Goal: Communication & Community: Answer question/provide support

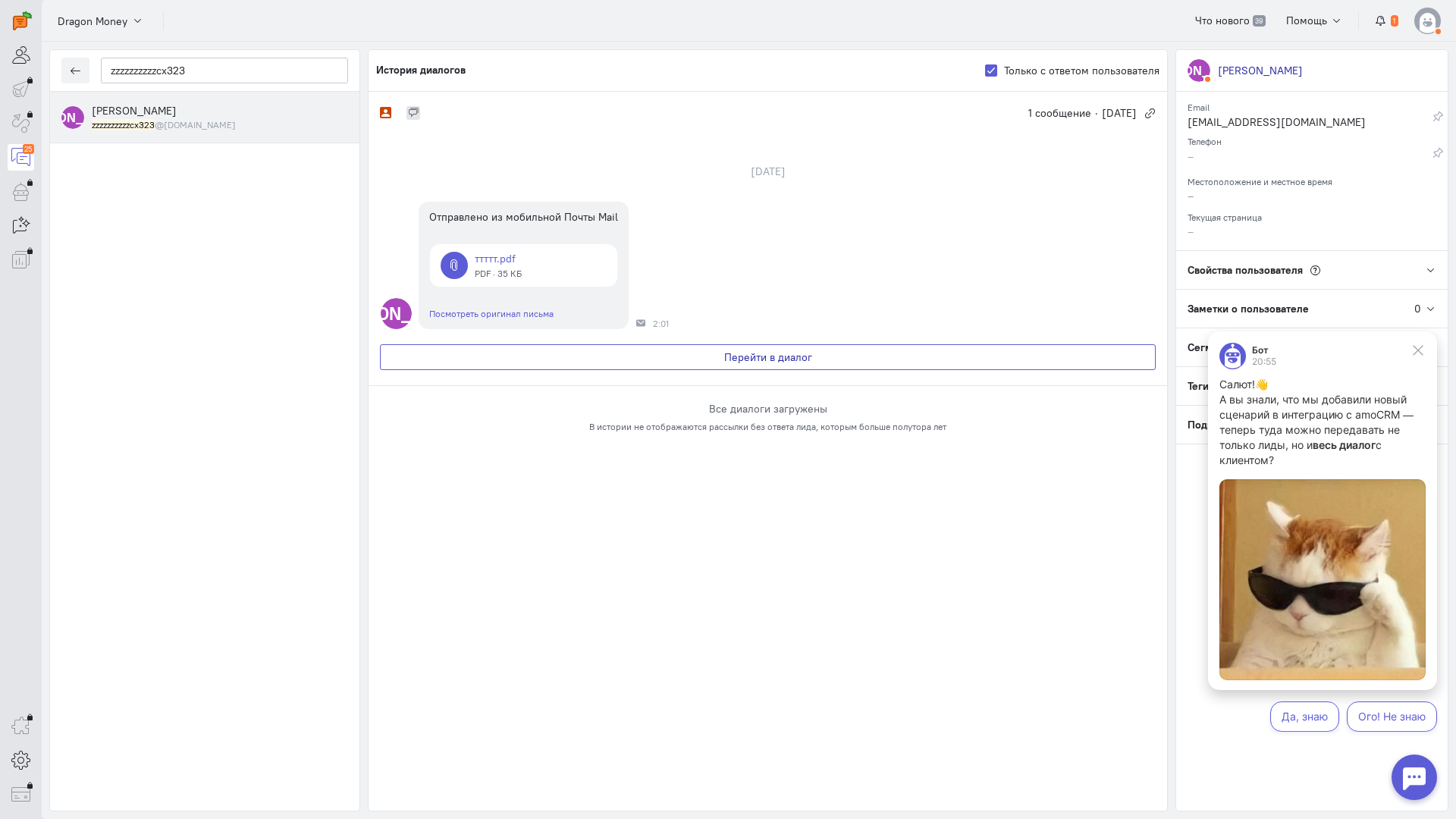
click at [771, 357] on button "Перейти в диалог" at bounding box center [768, 357] width 775 height 26
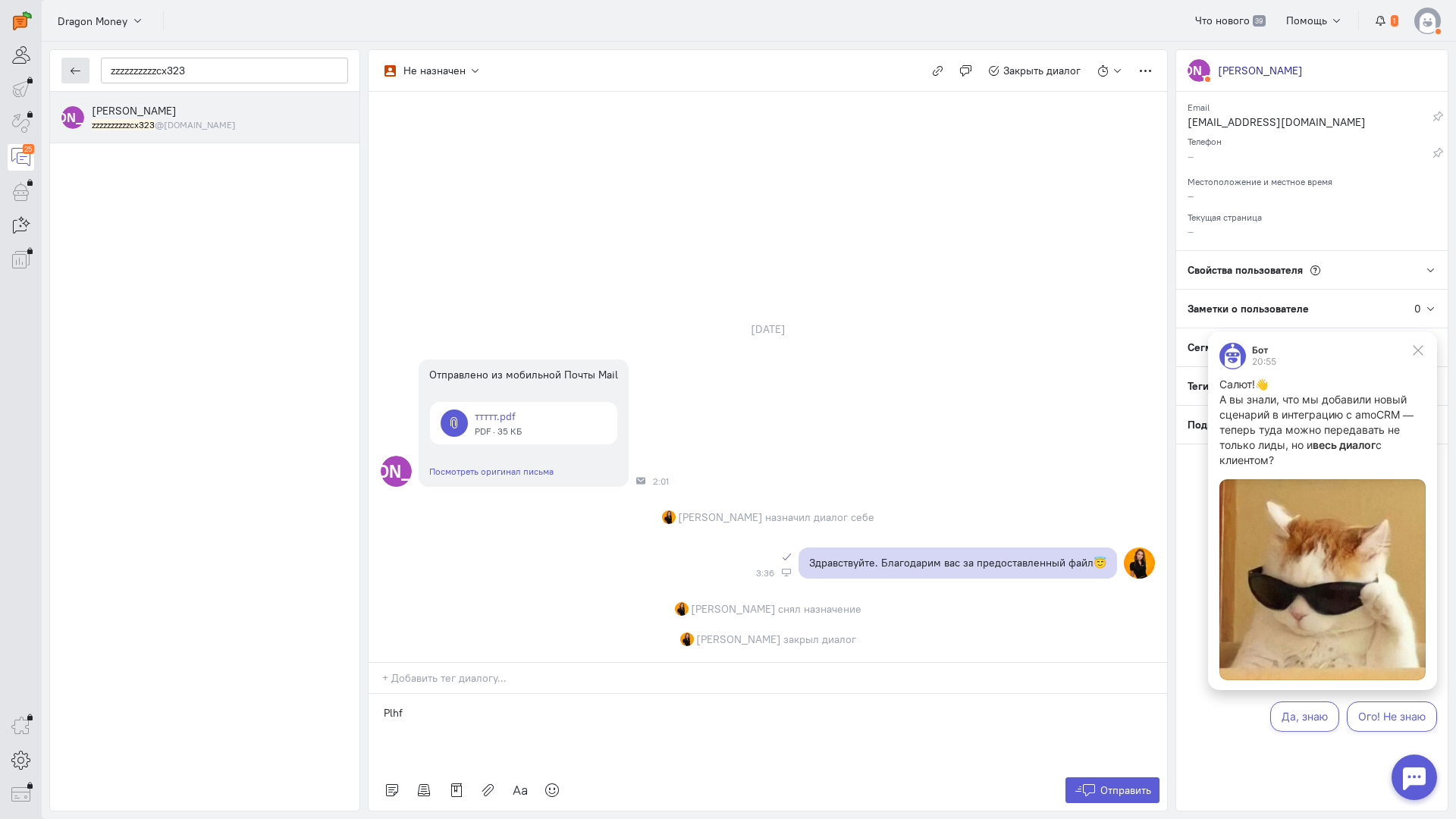
click at [82, 70] on button "button" at bounding box center [76, 70] width 28 height 26
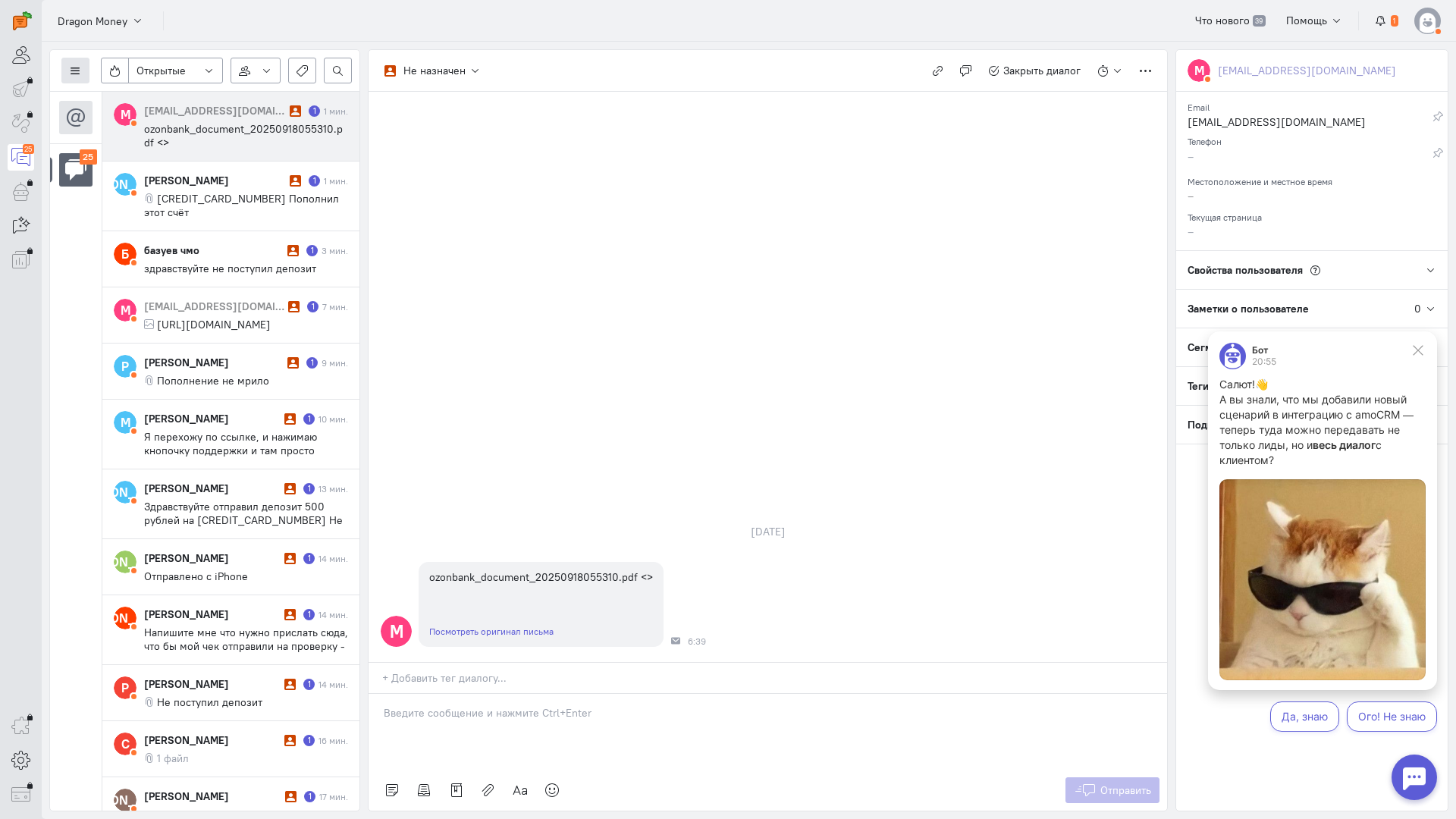
click at [77, 66] on icon at bounding box center [76, 71] width 12 height 12
click at [147, 94] on span "Список пользователей" at bounding box center [147, 101] width 113 height 13
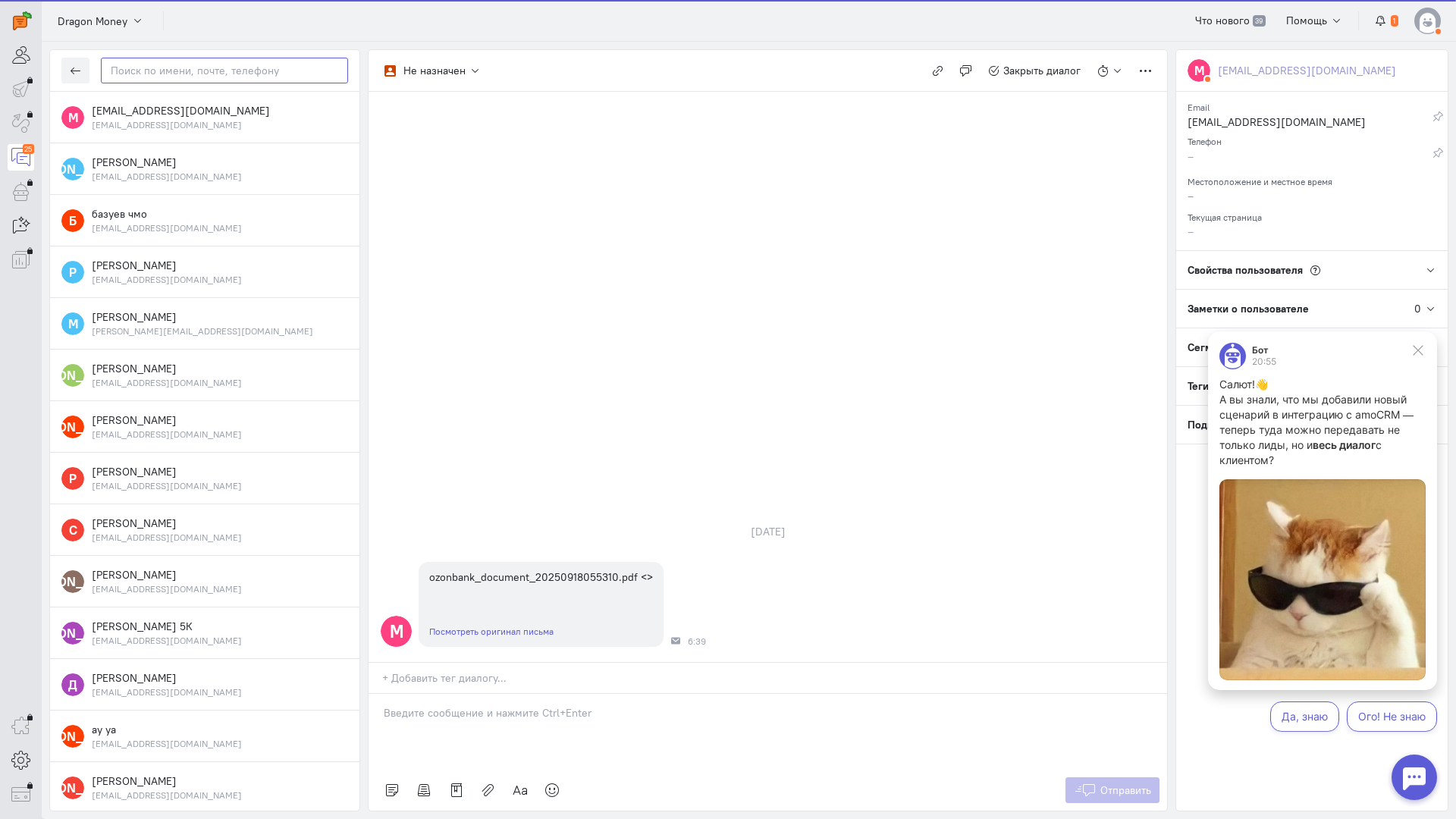
click at [157, 77] on input "text" at bounding box center [224, 70] width 247 height 26
paste input "mikrokosmoss@ic"
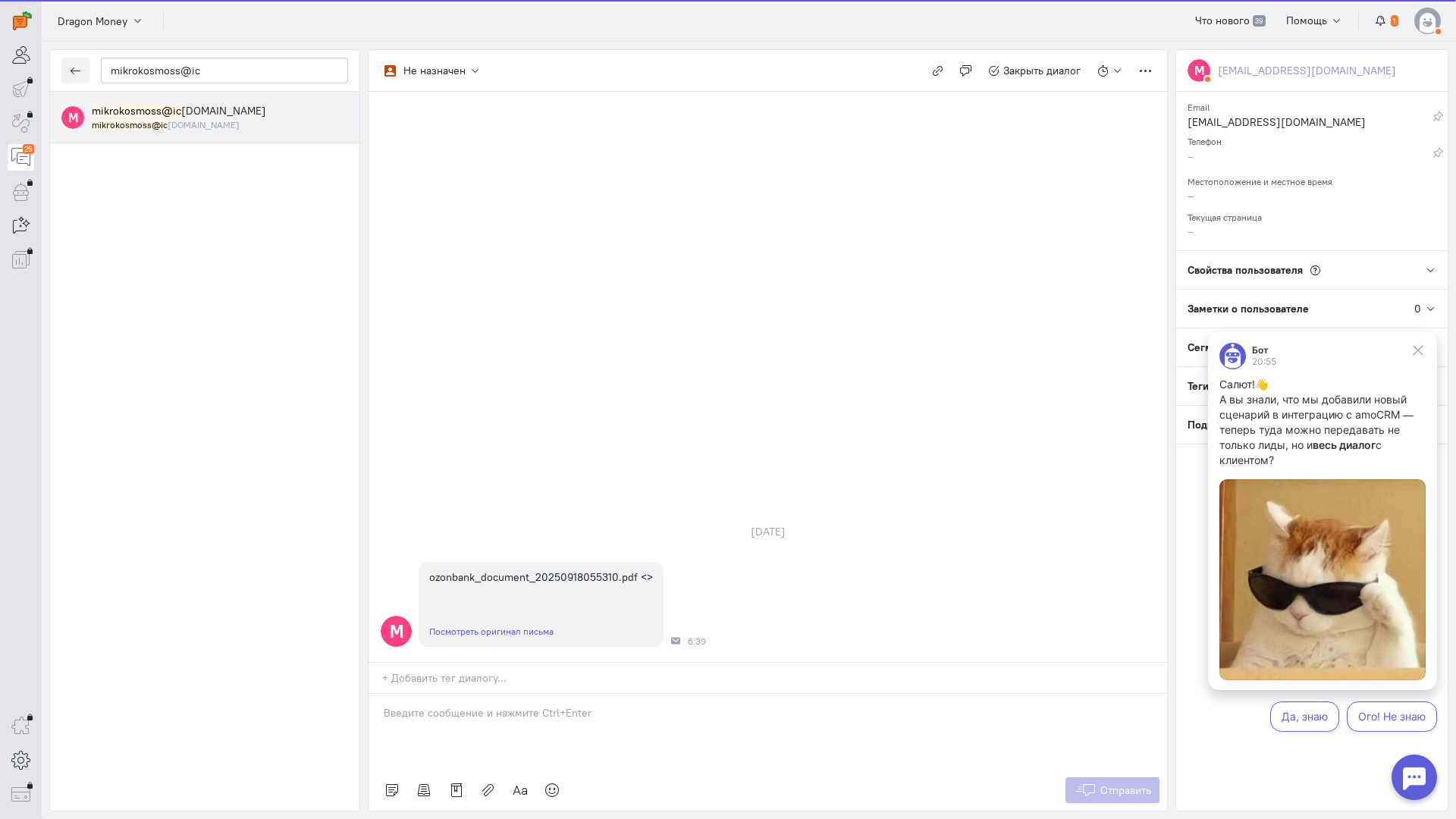
click at [191, 109] on span "mikrokosmoss@ic [DOMAIN_NAME]" at bounding box center [179, 111] width 175 height 13
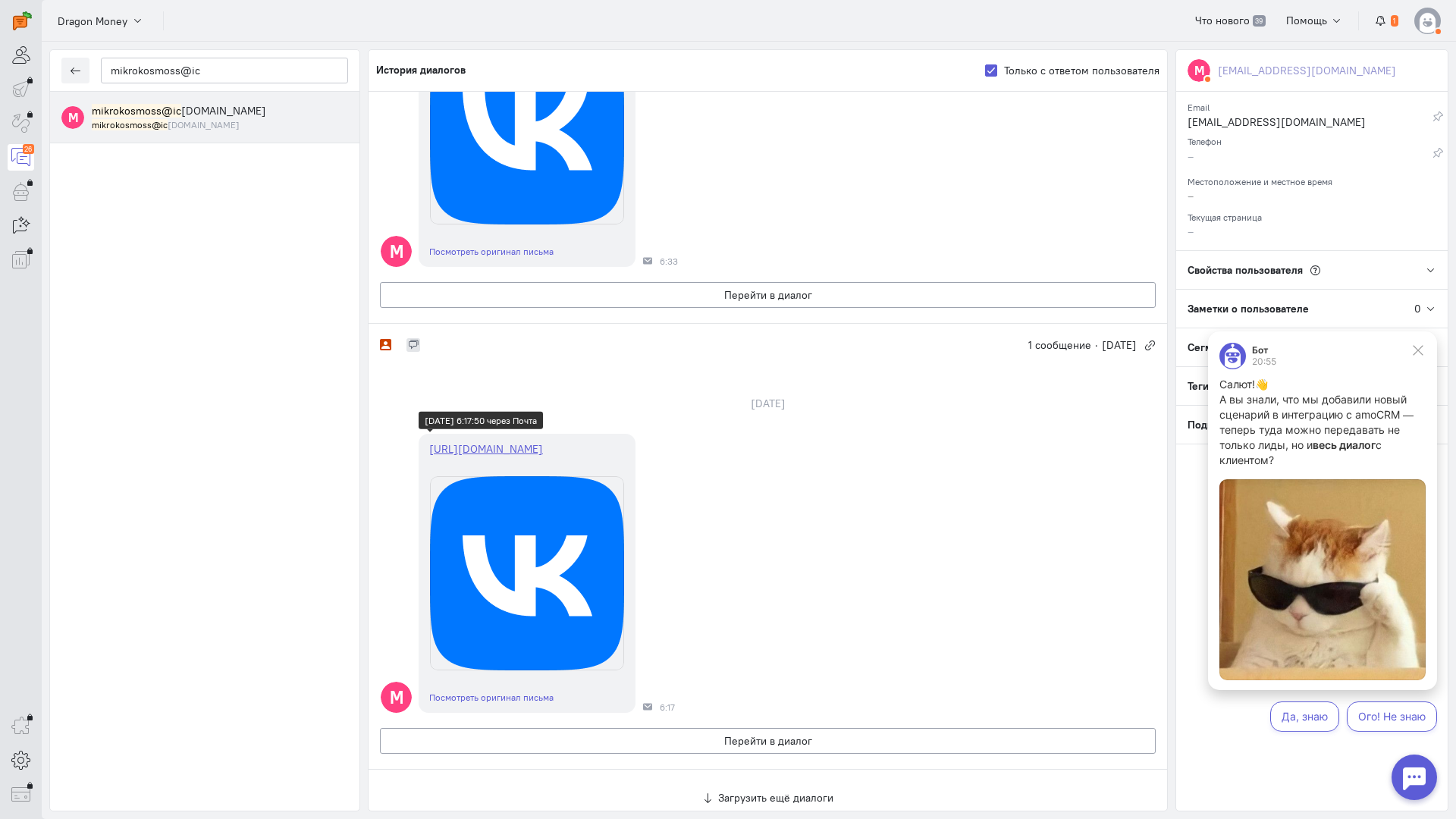
scroll to position [852, 0]
click at [749, 728] on button "Перейти в диалог" at bounding box center [768, 741] width 775 height 26
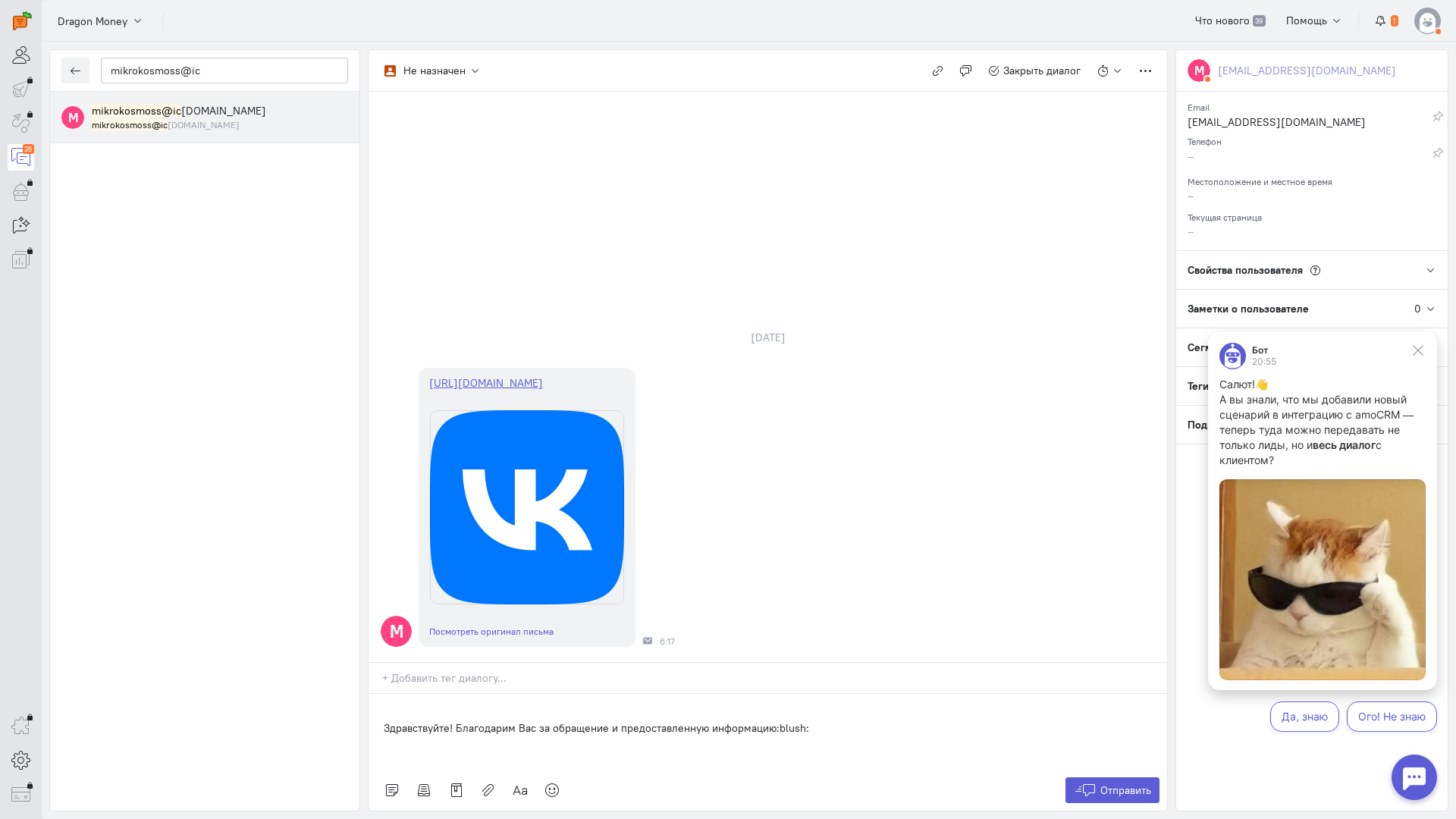
click at [379, 694] on div "Здравствуйте! Благодарим Вас за обращение и предоставленную информацию:blush:" at bounding box center [768, 732] width 799 height 76
click at [1097, 777] on button "Отправить" at bounding box center [1113, 790] width 95 height 26
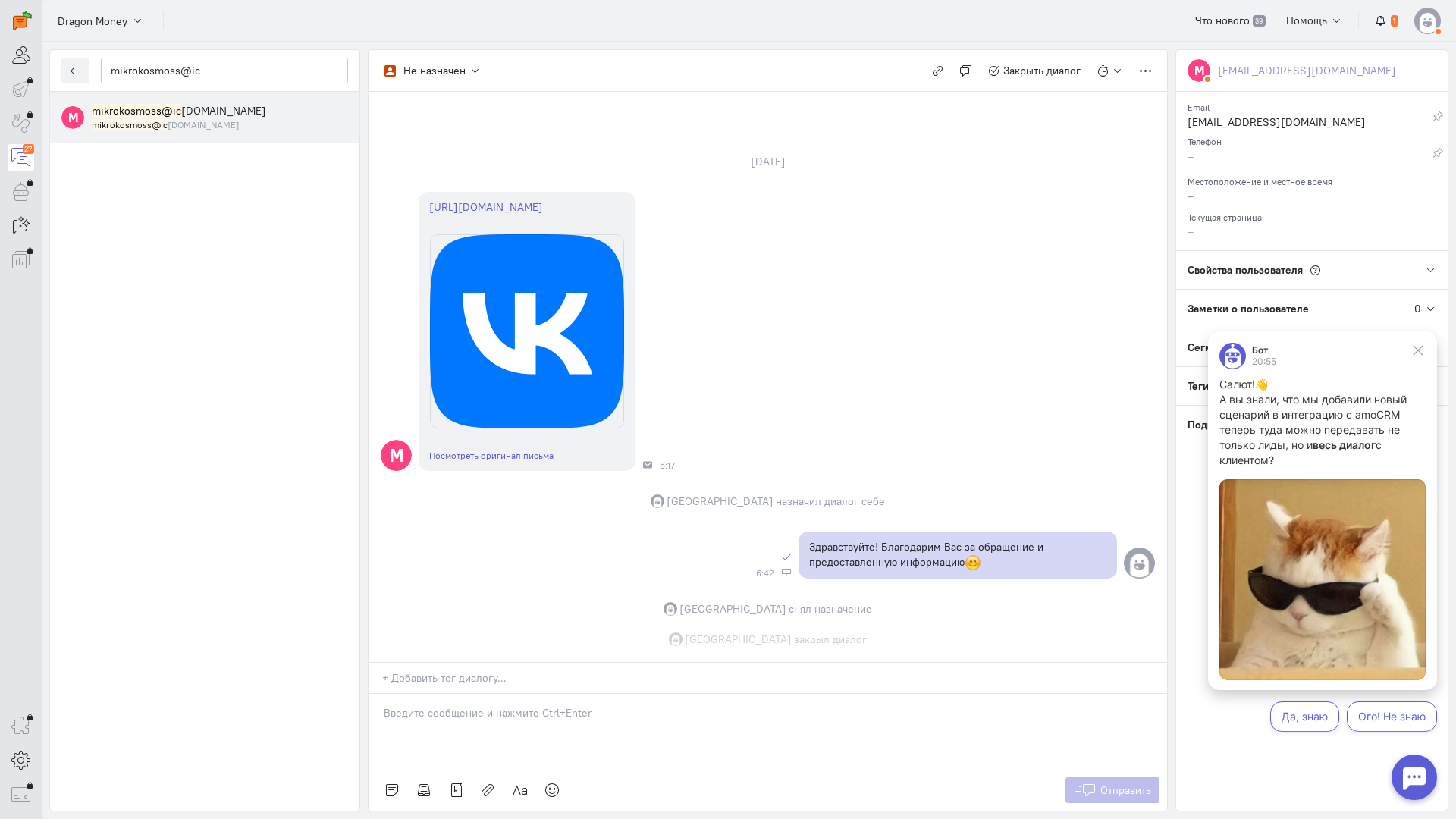
scroll to position [193, 0]
click at [167, 122] on small "mikrokosmoss@ic [DOMAIN_NAME]" at bounding box center [166, 124] width 148 height 12
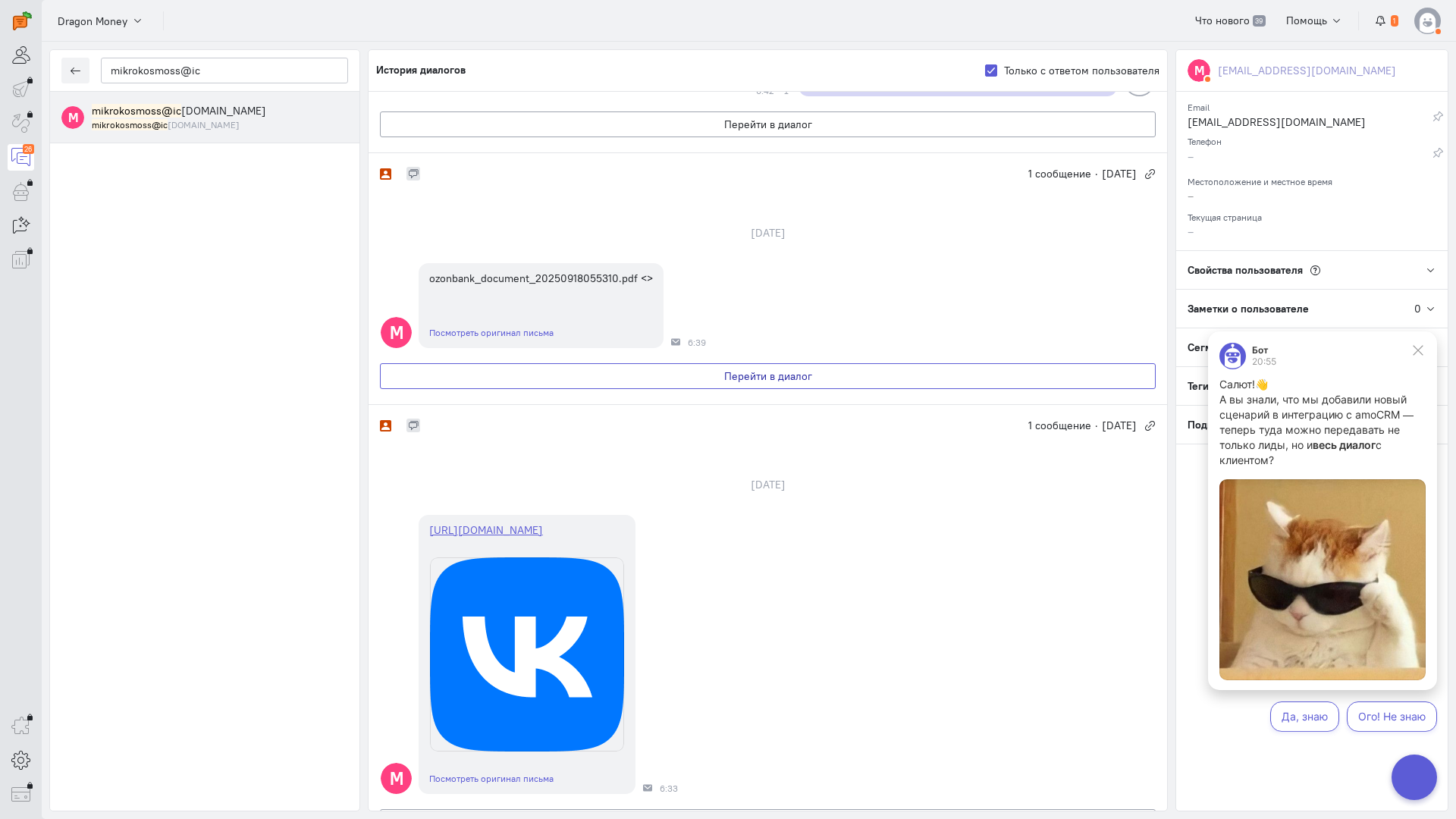
scroll to position [922, 0]
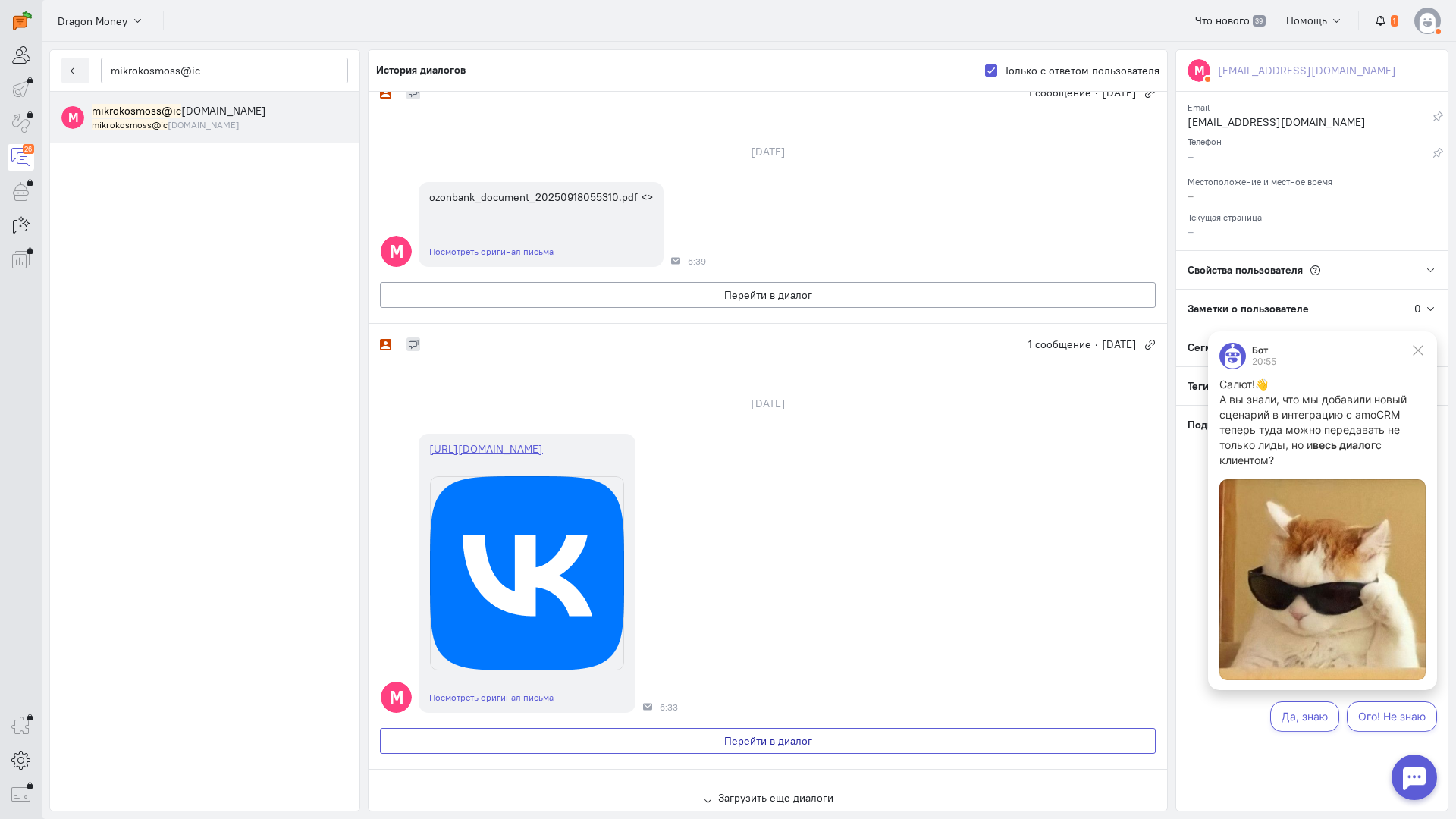
click at [755, 728] on button "Перейти в диалог" at bounding box center [768, 741] width 775 height 26
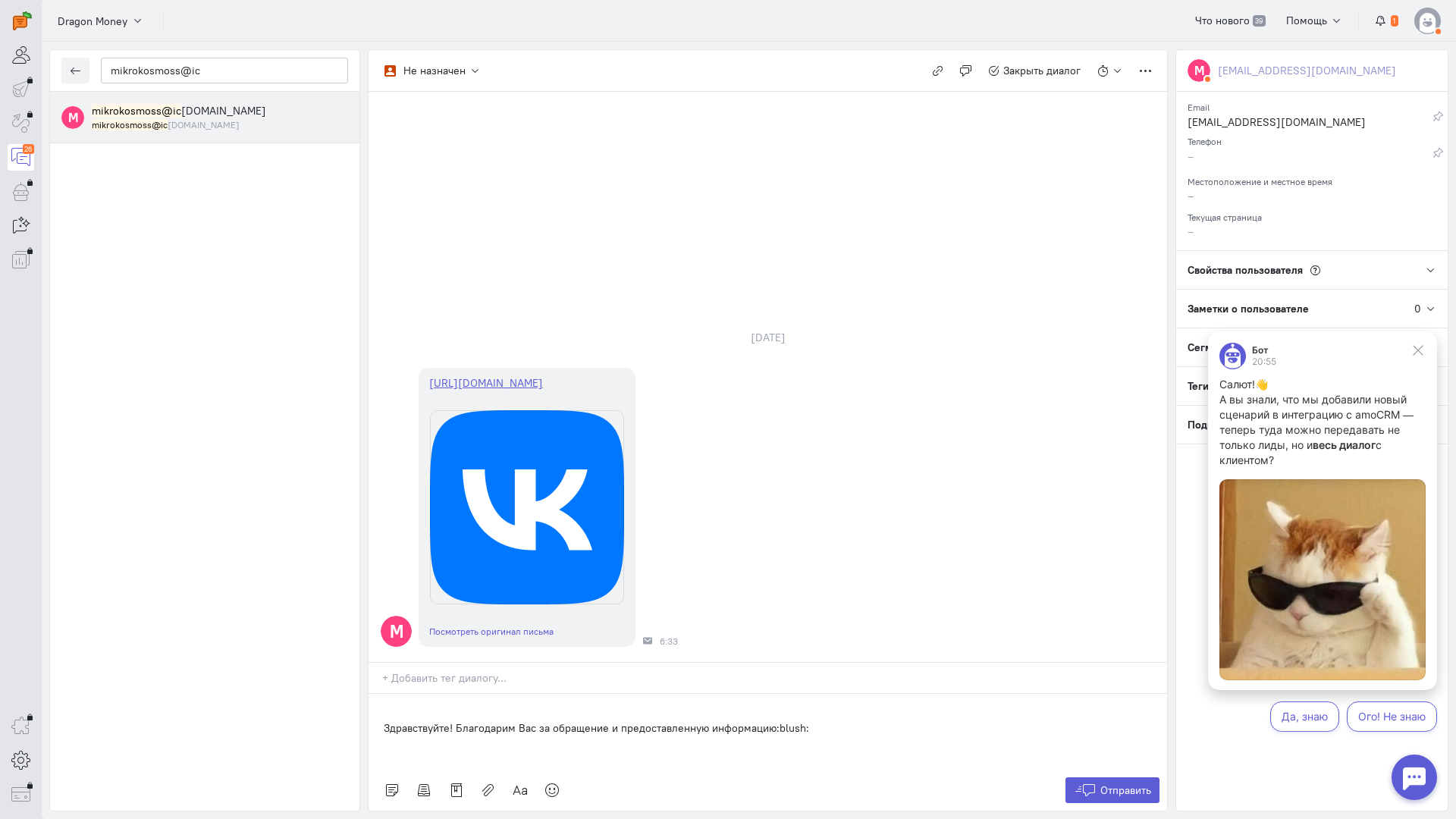
click at [376, 694] on div "Здравствуйте! Благодарим Вас за обращение и предоставленную информацию:blush:" at bounding box center [768, 732] width 799 height 76
click at [1089, 783] on icon at bounding box center [1085, 791] width 22 height 15
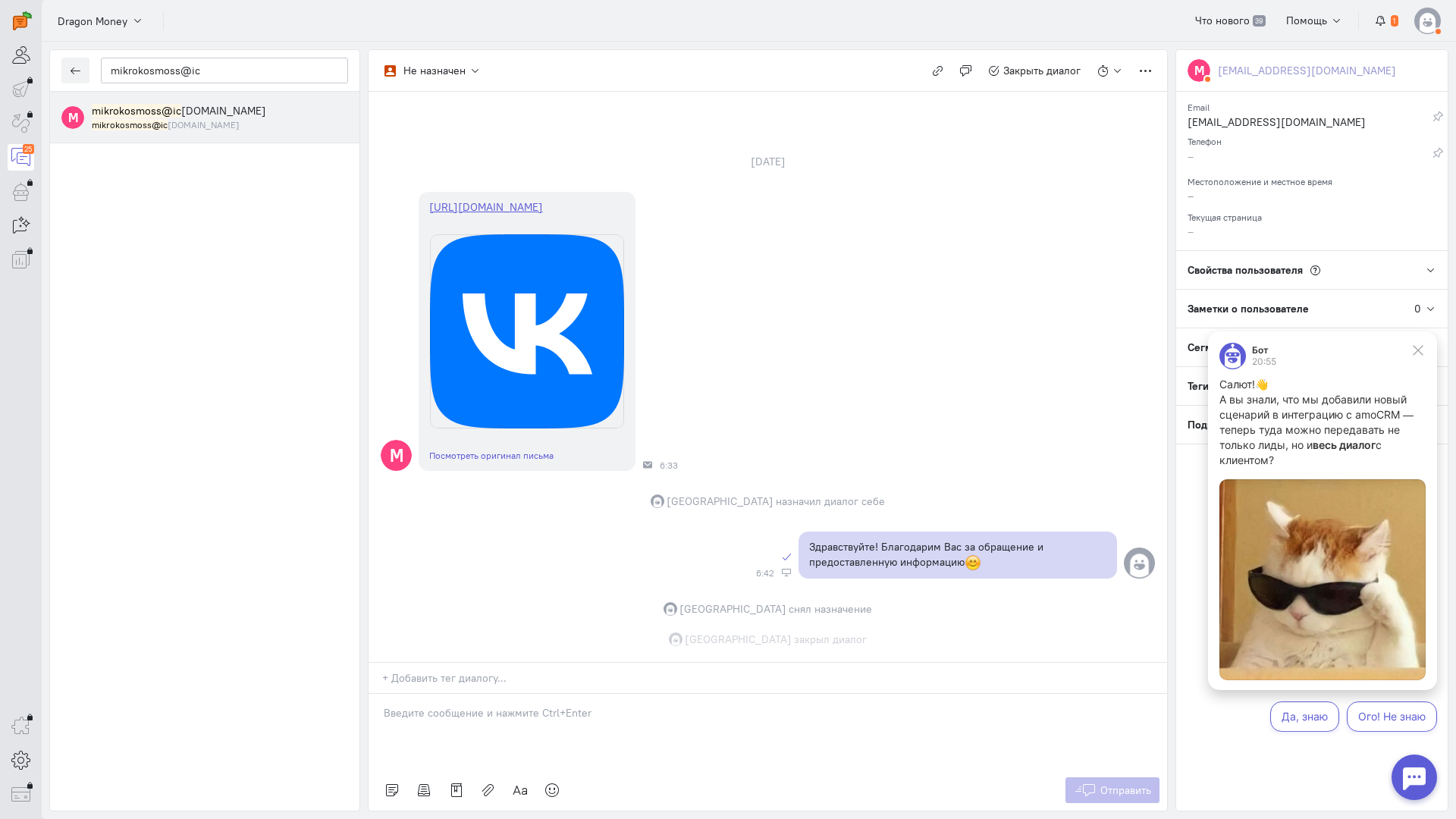
scroll to position [193, 0]
click at [123, 123] on mark "mikrokosmoss@ic" at bounding box center [129, 125] width 76 height 12
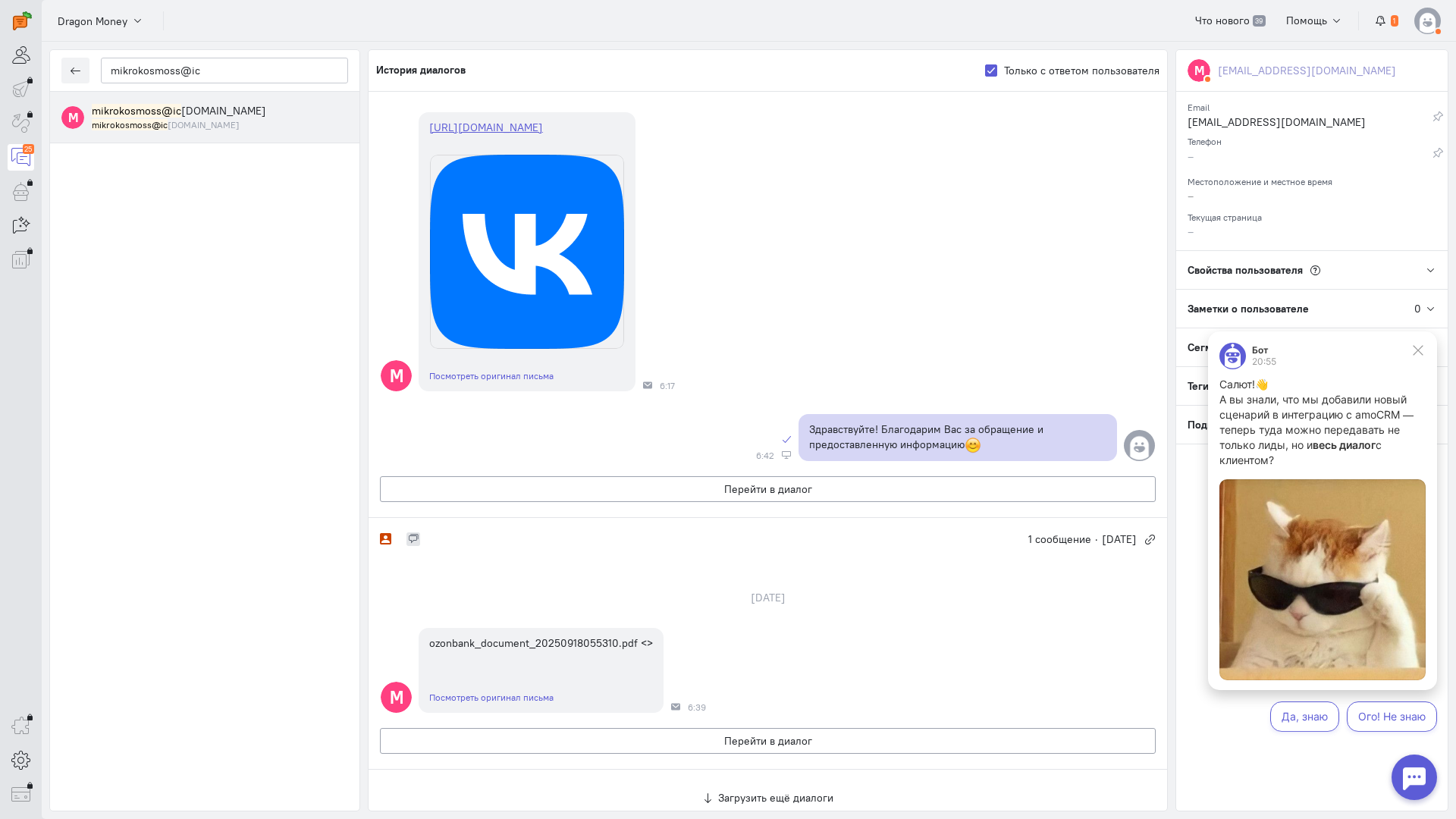
scroll to position [992, 0]
click at [726, 728] on button "Перейти в диалог" at bounding box center [768, 741] width 775 height 26
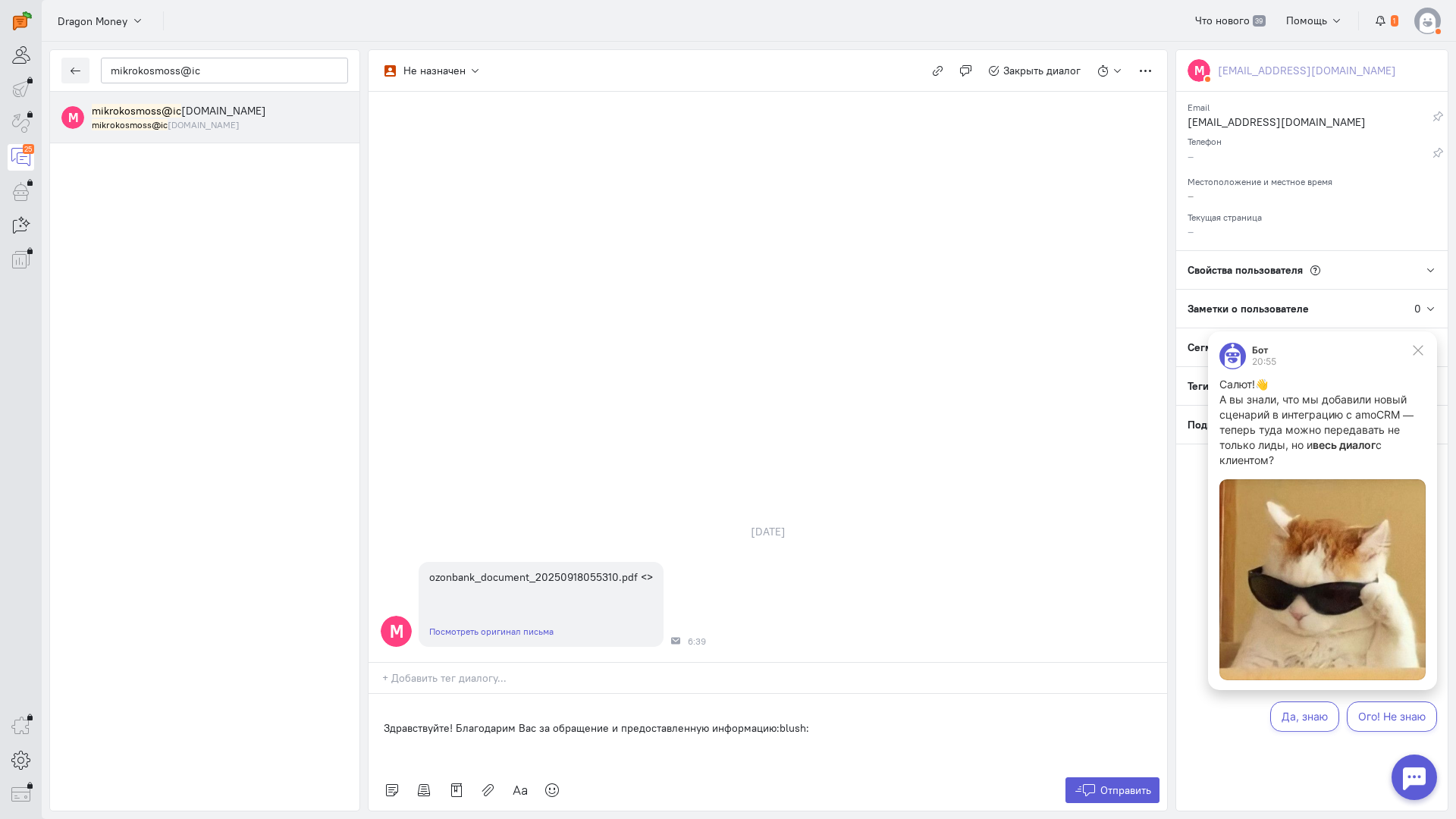
click at [381, 694] on div "Здравствуйте! Благодарим Вас за обращение и предоставленную информацию:blush:" at bounding box center [768, 732] width 799 height 76
click at [1119, 777] on button "Отправить" at bounding box center [1113, 790] width 95 height 26
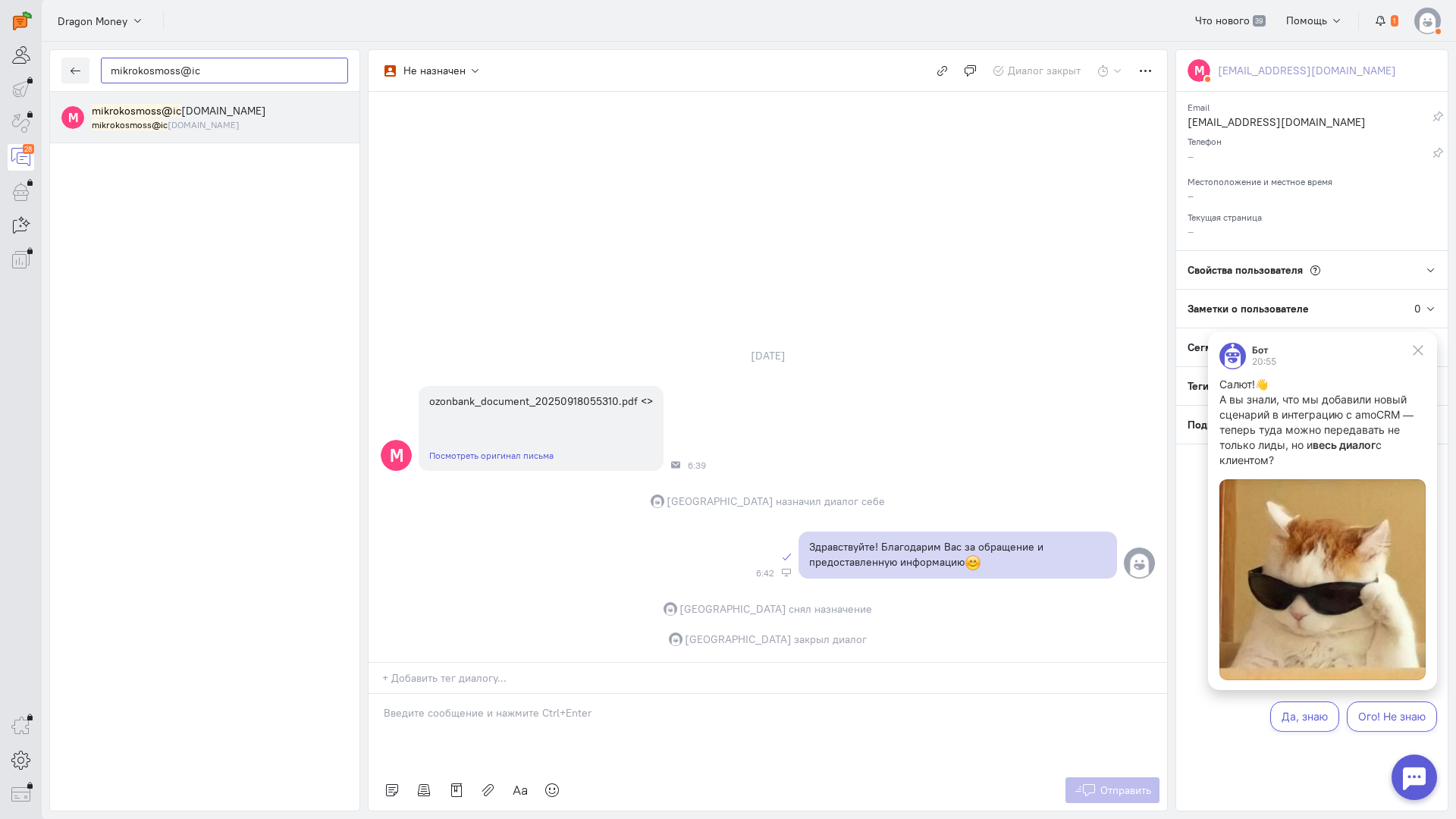
drag, startPoint x: 32, startPoint y: 72, endPoint x: 104, endPoint y: 67, distance: 72.2
click at [17, 72] on div "operator conversation-V1122-10000-3month 28" at bounding box center [728, 410] width 1456 height 819
paste input "bogdan06kazakin"
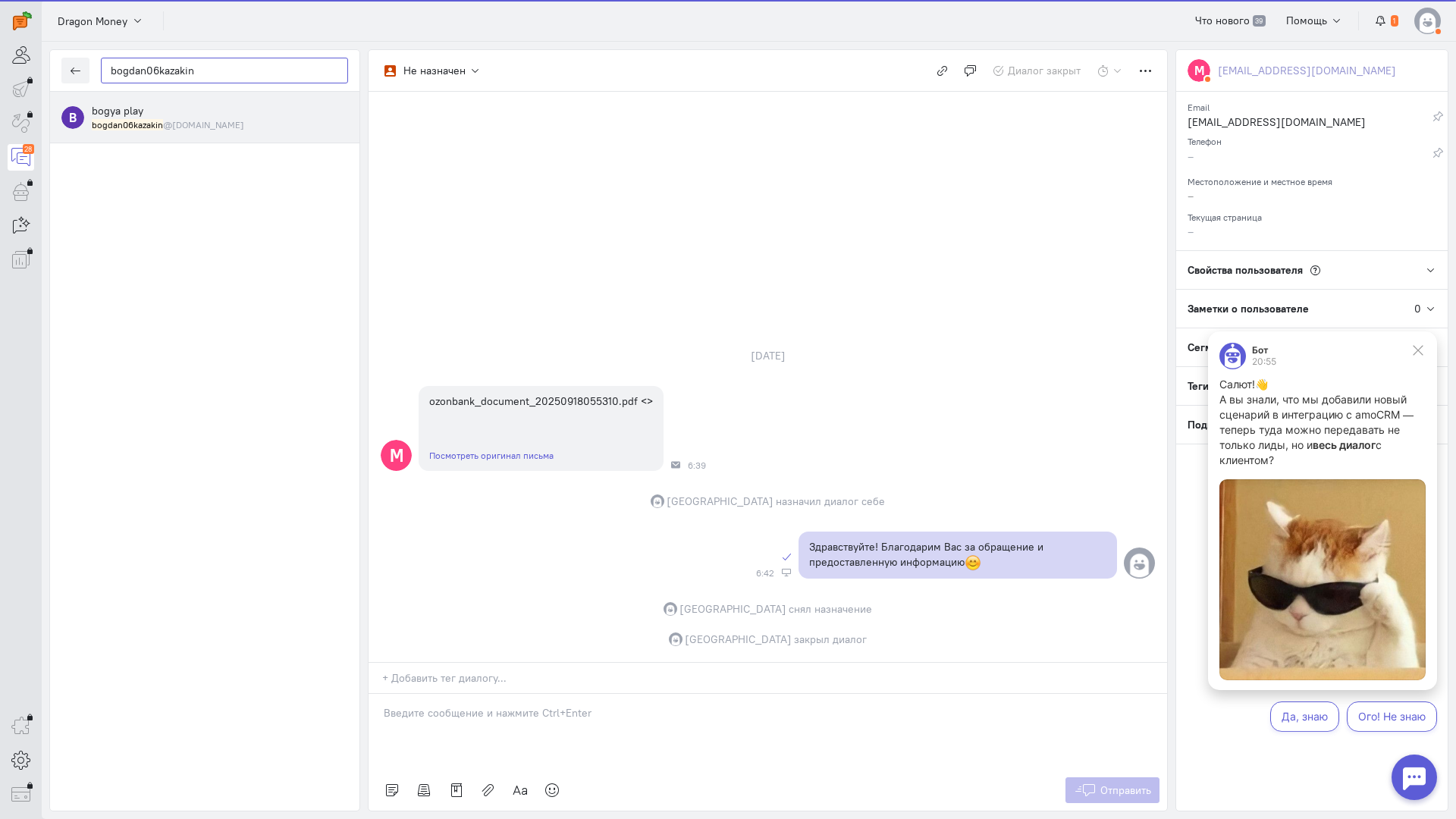
type input "bogdan06kazakin"
click at [142, 124] on mark "bogdan06kazakin" at bounding box center [127, 125] width 72 height 12
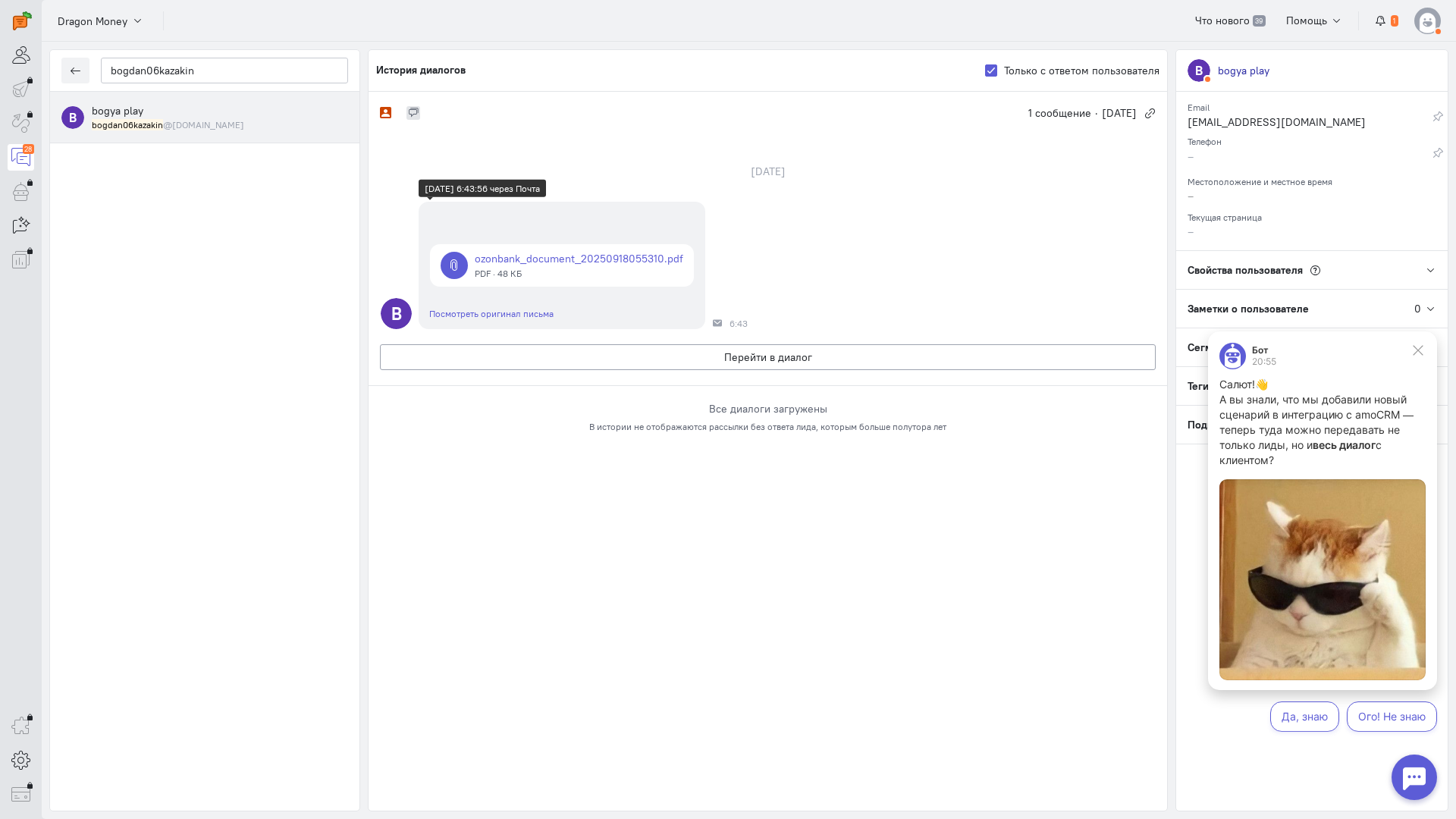
click at [522, 263] on link at bounding box center [562, 265] width 264 height 42
click at [610, 630] on div "Не назначен 1 сообщение · [DATE] сентября B ozonbank_document_20250918055310.pd…" at bounding box center [768, 451] width 799 height 719
click at [681, 360] on button "Перейти в диалог" at bounding box center [768, 357] width 775 height 26
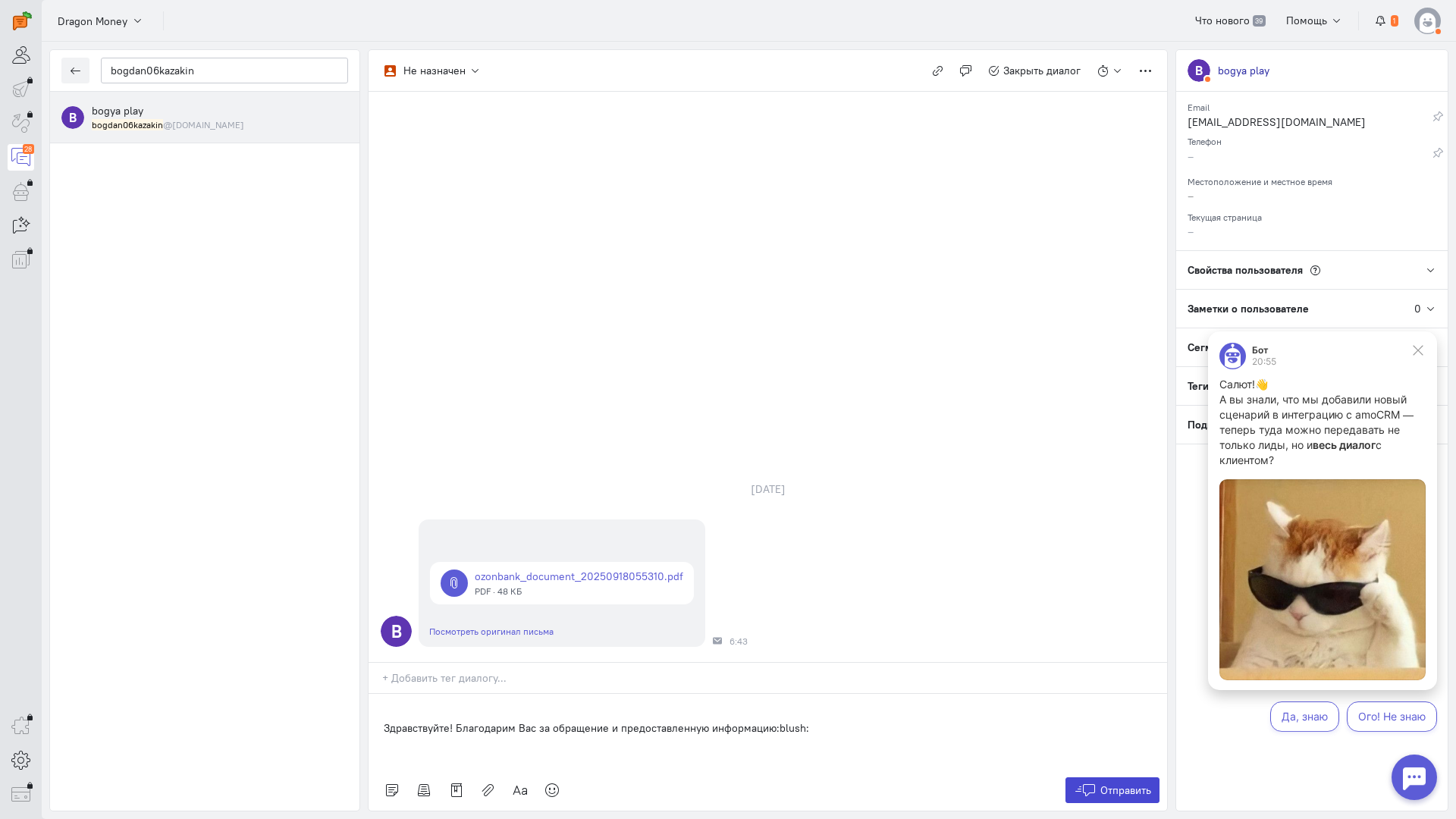
click at [1098, 777] on button "Отправить" at bounding box center [1113, 790] width 95 height 26
